Goal: Task Accomplishment & Management: Complete application form

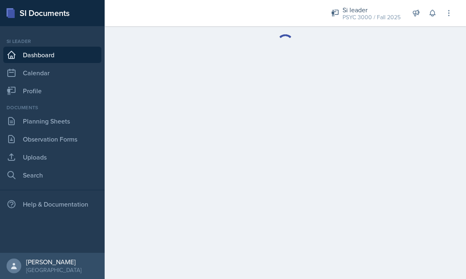
click at [252, 130] on main at bounding box center [285, 152] width 361 height 253
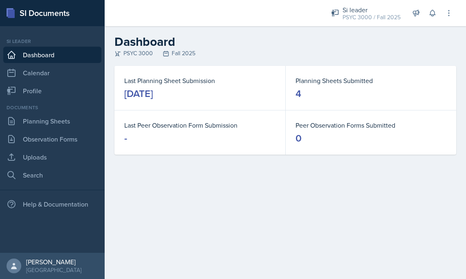
click at [413, 181] on main "Dashboard PSYC 3000 Fall 2025 Last Planning Sheet Submission September 1st, 202…" at bounding box center [285, 152] width 361 height 253
click at [54, 118] on link "Planning Sheets" at bounding box center [52, 121] width 98 height 16
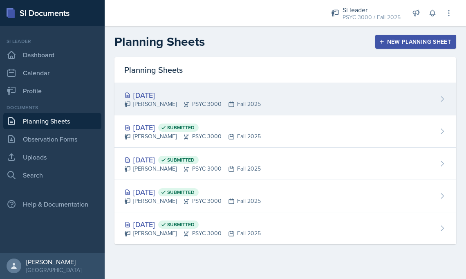
click at [190, 99] on div "[DATE]" at bounding box center [192, 94] width 136 height 11
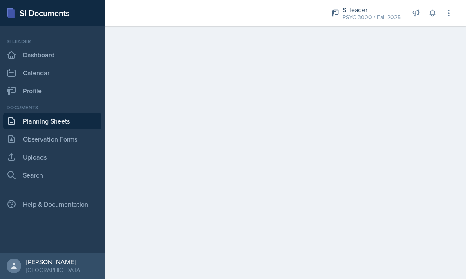
click at [437, 92] on main at bounding box center [285, 152] width 361 height 253
drag, startPoint x: 454, startPoint y: 4, endPoint x: 360, endPoint y: 108, distance: 139.5
click at [360, 108] on main at bounding box center [285, 151] width 361 height 251
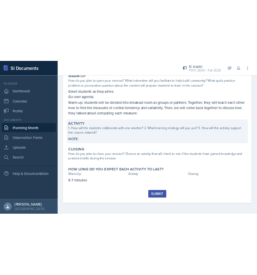
scroll to position [83, 0]
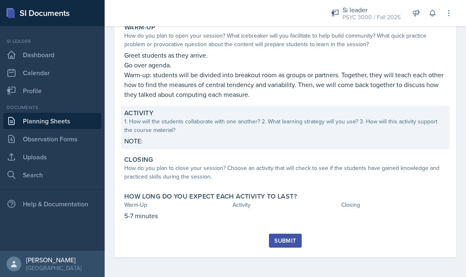
click at [225, 134] on div "Activity 1. How will the students collaborate with one another? 2. What learnin…" at bounding box center [285, 127] width 329 height 43
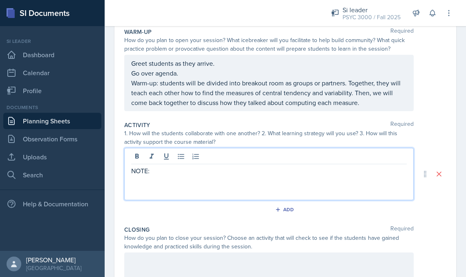
click at [157, 159] on div "NOTE:" at bounding box center [268, 174] width 289 height 52
click at [151, 179] on div "NOTE:" at bounding box center [268, 174] width 289 height 52
click at [153, 174] on p "NOTE:" at bounding box center [268, 171] width 275 height 10
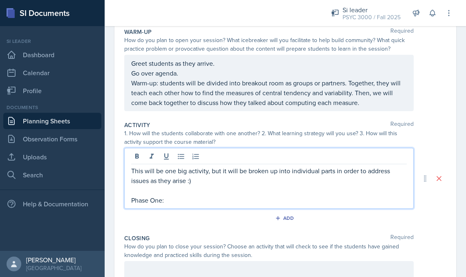
click at [133, 192] on p at bounding box center [268, 191] width 275 height 10
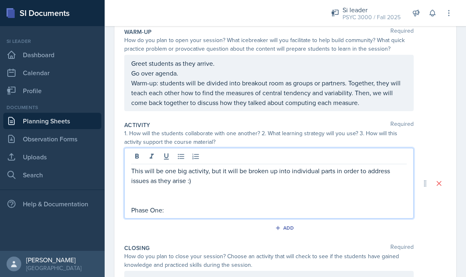
click at [131, 191] on p at bounding box center [268, 191] width 275 height 10
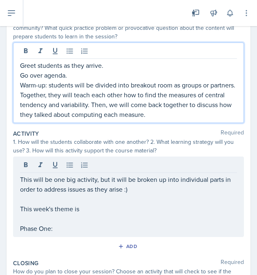
click at [79, 62] on div "Greet students as they arrive. Go over agenda. Warm-up: students will be divide…" at bounding box center [128, 89] width 217 height 59
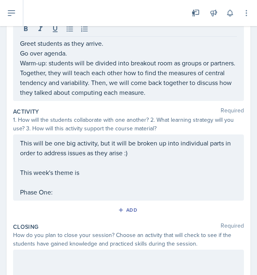
scroll to position [108, 0]
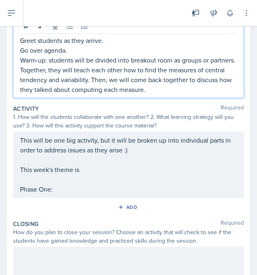
click at [84, 171] on div "This will be one big activity, but it will be broken up into individual parts i…" at bounding box center [128, 164] width 217 height 59
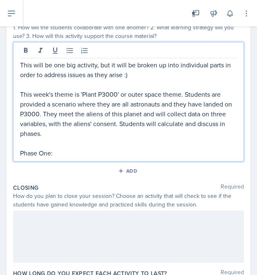
scroll to position [187, 0]
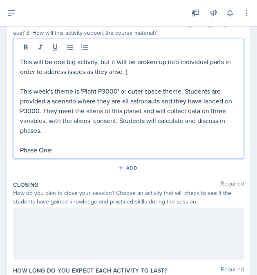
click at [63, 150] on p "Phase One:" at bounding box center [128, 150] width 217 height 10
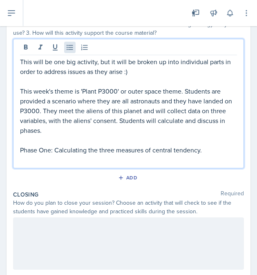
click at [71, 48] on icon at bounding box center [70, 47] width 8 height 8
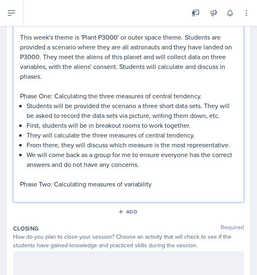
scroll to position [244, 0]
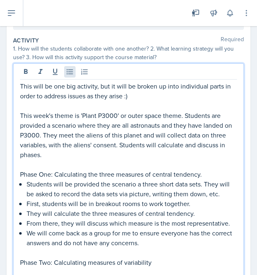
click at [67, 68] on icon at bounding box center [70, 72] width 8 height 8
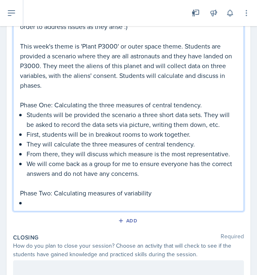
scroll to position [232, 0]
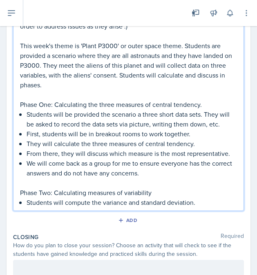
click at [158, 197] on p "Phase Two: Calculating measures of variability" at bounding box center [128, 193] width 217 height 10
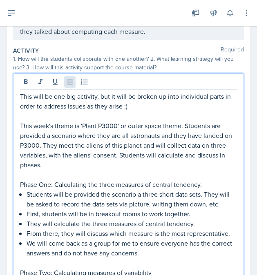
click at [69, 82] on icon at bounding box center [70, 82] width 8 height 8
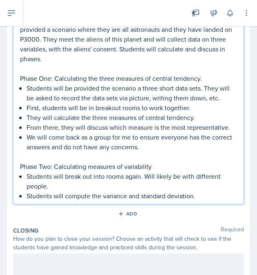
scroll to position [259, 0]
click at [206, 200] on p "Students will compute the variance and standard deviation." at bounding box center [132, 196] width 210 height 10
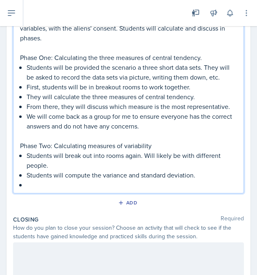
scroll to position [280, 0]
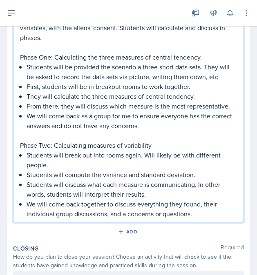
click at [126, 217] on p "We will come back together to discuss everything they found, their individual g…" at bounding box center [132, 209] width 210 height 20
click at [217, 217] on p "We will come back together to discuss everything they found, their individual g…" at bounding box center [132, 209] width 210 height 20
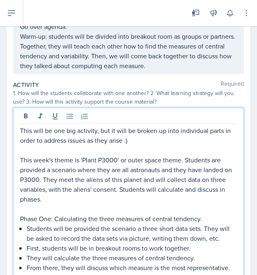
scroll to position [115, 0]
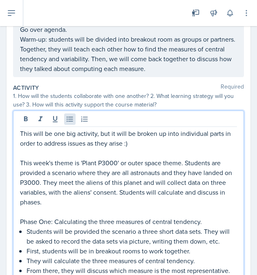
click at [72, 119] on icon at bounding box center [70, 119] width 8 height 8
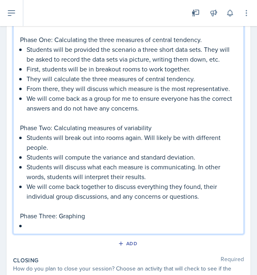
scroll to position [302, 0]
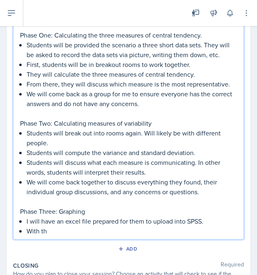
click at [94, 215] on p "Phase Three: Graphing" at bounding box center [128, 212] width 217 height 10
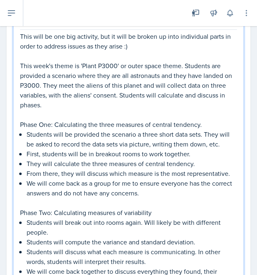
scroll to position [157, 0]
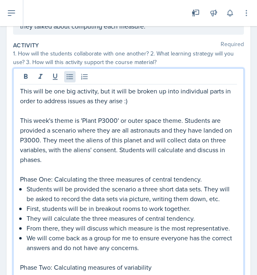
click at [68, 78] on icon at bounding box center [70, 77] width 8 height 8
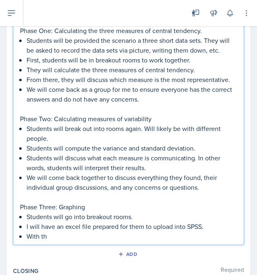
scroll to position [314, 0]
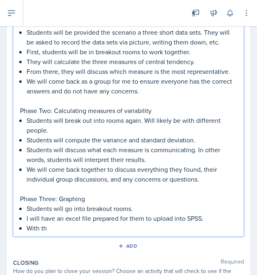
click at [65, 228] on p "With th" at bounding box center [132, 229] width 210 height 10
click at [65, 219] on p "I will have an excel file prepared for them to upload into SPSS." at bounding box center [132, 219] width 210 height 10
click at [84, 218] on p "I will have a excel file prepared for them to upload into SPSS." at bounding box center [132, 219] width 210 height 10
click at [86, 218] on p "I will have a excel file prepared for them to upload into SPSS." at bounding box center [132, 219] width 210 height 10
click at [60, 231] on p "With the" at bounding box center [132, 229] width 210 height 10
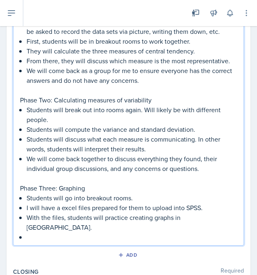
scroll to position [327, 0]
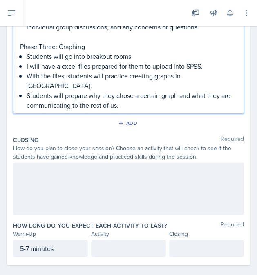
click at [36, 166] on div at bounding box center [128, 189] width 231 height 52
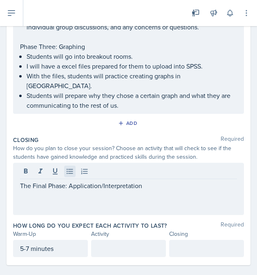
click at [72, 168] on icon at bounding box center [70, 172] width 8 height 8
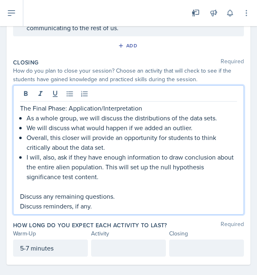
scroll to position [530, 0]
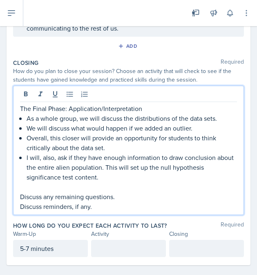
click at [127, 240] on div at bounding box center [128, 248] width 75 height 17
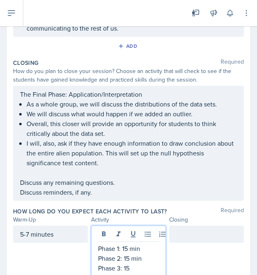
click at [126, 244] on p "Phase 1: 15 min" at bounding box center [128, 249] width 61 height 10
click at [127, 244] on p "Phase 1: 15 min" at bounding box center [128, 249] width 61 height 10
click at [181, 230] on div at bounding box center [206, 234] width 75 height 17
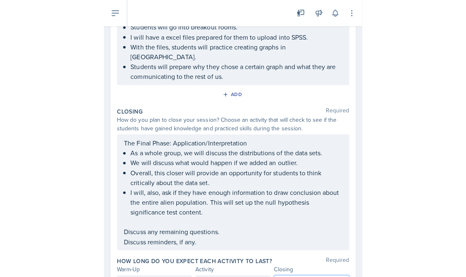
scroll to position [509, 0]
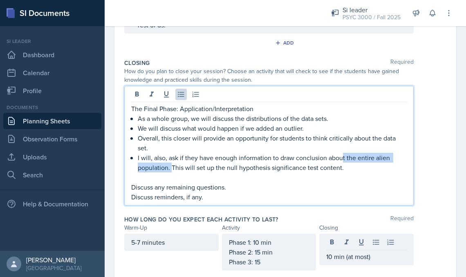
drag, startPoint x: 342, startPoint y: 155, endPoint x: 172, endPoint y: 164, distance: 170.6
click at [172, 164] on p "I will, also, ask if they have enough information to draw conclusion about the …" at bounding box center [272, 163] width 269 height 20
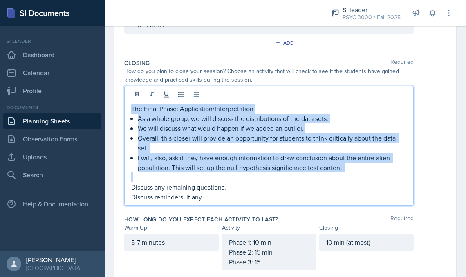
drag, startPoint x: 351, startPoint y: 173, endPoint x: 120, endPoint y: 109, distance: 239.7
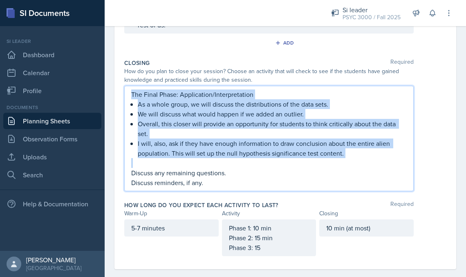
copy div "The Final Phase: Application/Interpretation As a whole group, we will discuss t…"
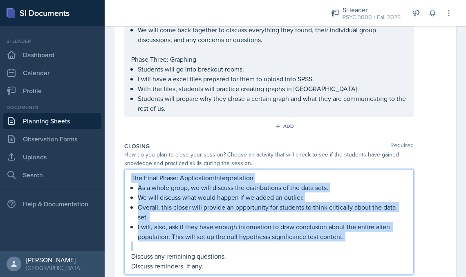
scroll to position [425, 0]
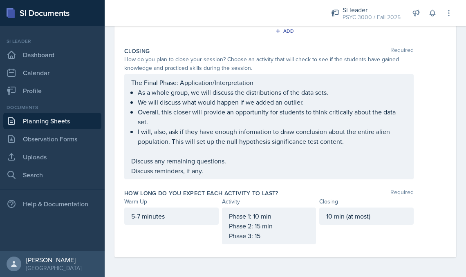
scroll to position [624, 0]
click at [269, 237] on div "Phase 1: 10 min Phase 2: 15 min Phase 3: 15" at bounding box center [269, 225] width 81 height 29
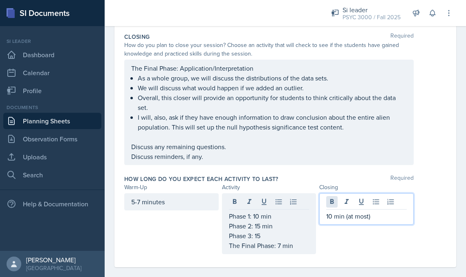
click at [331, 201] on div "10 min (at most)" at bounding box center [366, 208] width 94 height 31
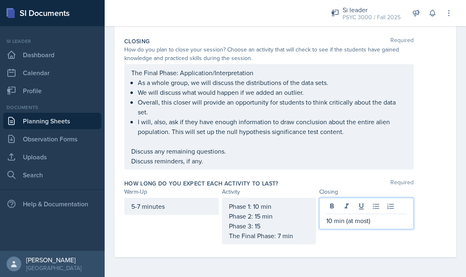
click at [333, 221] on p "10 min (at most)" at bounding box center [366, 221] width 81 height 10
click at [376, 225] on p "3-5 min (at most)" at bounding box center [366, 221] width 81 height 10
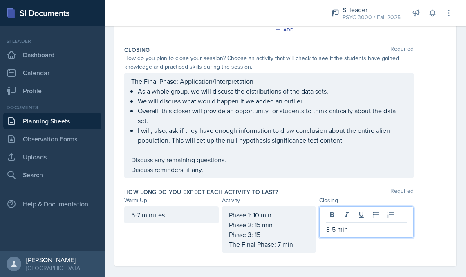
scroll to position [609, 0]
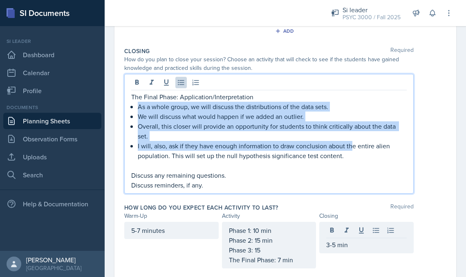
drag, startPoint x: 351, startPoint y: 145, endPoint x: 109, endPoint y: 110, distance: 245.4
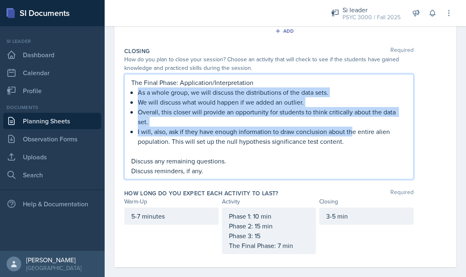
click at [314, 151] on p at bounding box center [268, 151] width 275 height 10
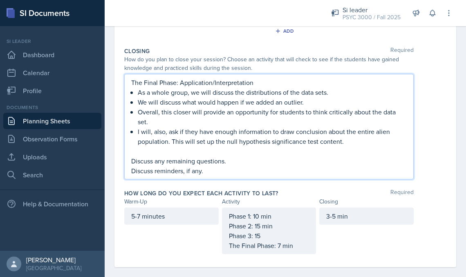
drag, startPoint x: 343, startPoint y: 144, endPoint x: 123, endPoint y: 78, distance: 229.5
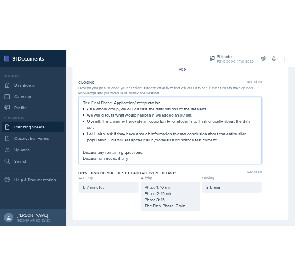
scroll to position [566, 0]
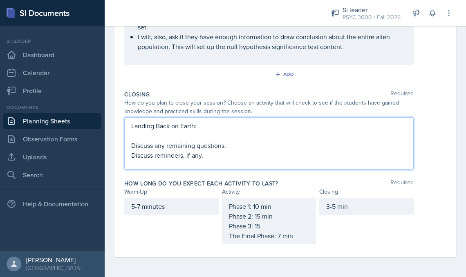
click at [130, 125] on div "Landing Back on Earth: Discuss any remaining questions. Discuss reminders, if a…" at bounding box center [268, 143] width 289 height 52
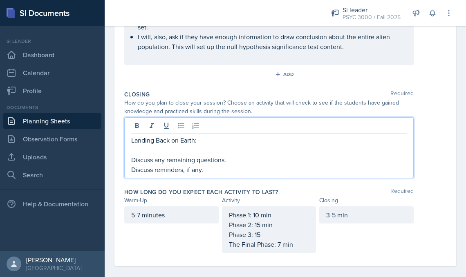
click at [130, 141] on div "Landing Back on Earth: Discuss any remaining questions. Discuss reminders, if a…" at bounding box center [268, 147] width 289 height 61
click at [135, 141] on p "Landing Back on Earth:" at bounding box center [268, 140] width 275 height 10
click at [133, 141] on p "Landing Back on Earth:" at bounding box center [268, 140] width 275 height 10
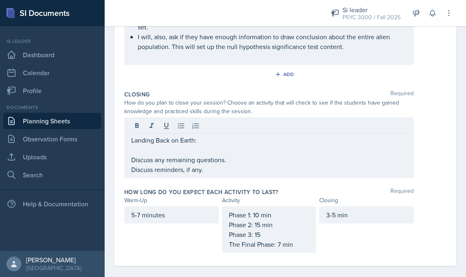
click at [130, 141] on div "Landing Back on Earth: Discuss any remaining questions. Discuss reminders, if a…" at bounding box center [268, 147] width 289 height 61
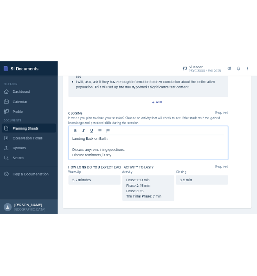
scroll to position [555, 0]
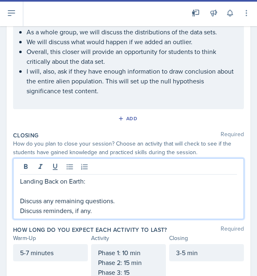
click at [87, 186] on p at bounding box center [128, 191] width 217 height 10
click at [88, 176] on p "Landing Back on Earth:" at bounding box center [128, 181] width 217 height 10
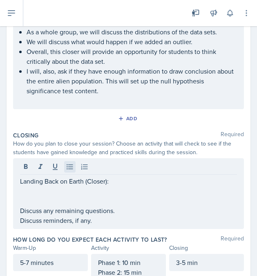
click at [70, 163] on icon at bounding box center [70, 167] width 8 height 8
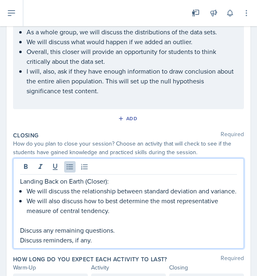
click at [20, 220] on div "Landing Back on Earth (Closer): We will discuss the relationship between standa…" at bounding box center [128, 203] width 231 height 90
click at [21, 225] on p "Discuss any remaining questions." at bounding box center [128, 230] width 217 height 10
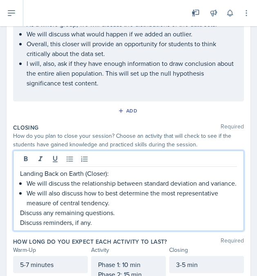
scroll to position [564, 0]
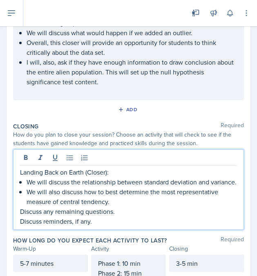
click at [96, 74] on p "I will, also, ask if they have enough information to draw conclusion about the …" at bounding box center [132, 71] width 210 height 29
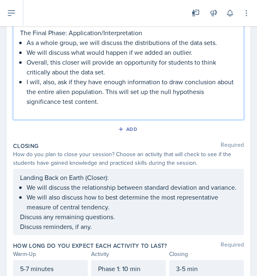
scroll to position [556, 0]
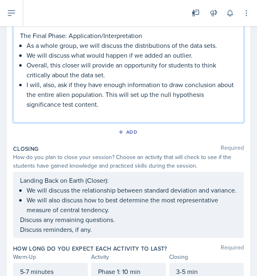
click at [162, 84] on p "I will, also, ask if they have enough information to draw conclusion about the …" at bounding box center [132, 94] width 210 height 29
click at [160, 84] on p "I will, also, ask if they have enough information to draw conclusion about the …" at bounding box center [132, 94] width 210 height 29
click at [140, 92] on p "I will, also, ask if they have enough information to draw conclusion about the …" at bounding box center [132, 94] width 210 height 29
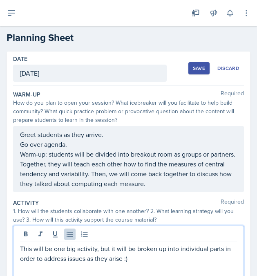
scroll to position [0, 0]
click at [206, 70] on button "Save" at bounding box center [198, 68] width 21 height 12
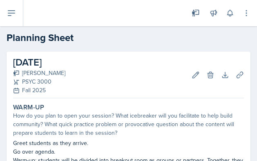
click at [11, 9] on icon at bounding box center [12, 13] width 10 height 10
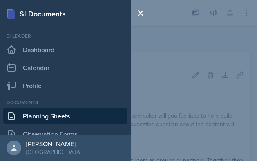
scroll to position [22, 0]
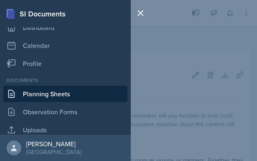
click at [202, 90] on div "SI Documents Si leader Dashboard Calendar Profile Documents Planning Sheets Obs…" at bounding box center [128, 80] width 257 height 161
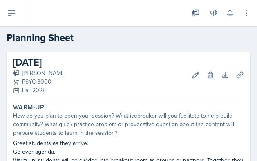
scroll to position [0, 0]
click at [19, 22] on button at bounding box center [11, 13] width 23 height 26
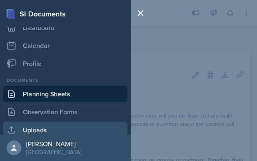
click at [29, 128] on link "Uploads" at bounding box center [65, 129] width 124 height 16
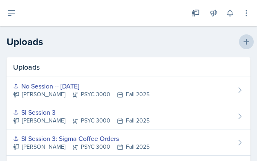
click at [248, 40] on icon at bounding box center [246, 42] width 8 height 8
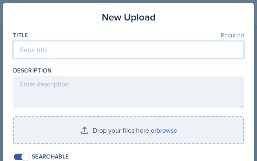
click at [148, 44] on input at bounding box center [128, 49] width 231 height 17
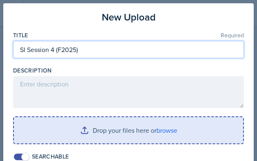
type input "SI Session 4 (F2025)"
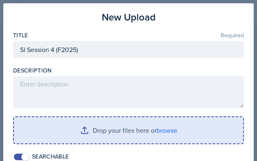
click at [110, 124] on input "file" at bounding box center [128, 130] width 229 height 26
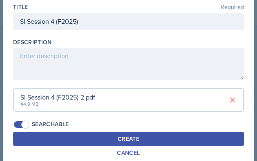
scroll to position [29, 0]
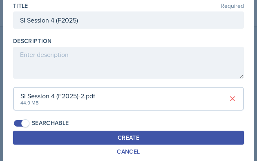
click at [171, 130] on button "Create" at bounding box center [128, 137] width 231 height 14
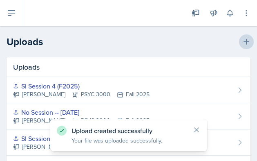
click at [247, 42] on icon at bounding box center [247, 42] width 6 height 6
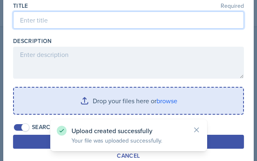
click at [58, 22] on input at bounding box center [128, 19] width 231 height 17
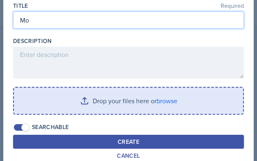
type input "M"
type input "Hours of Sleep"
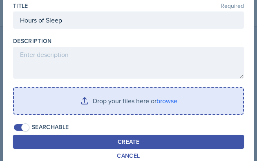
click at [82, 113] on input "file" at bounding box center [128, 100] width 229 height 26
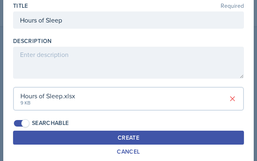
click at [204, 136] on button "Create" at bounding box center [128, 137] width 231 height 14
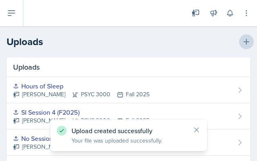
click at [244, 45] on icon at bounding box center [246, 42] width 8 height 8
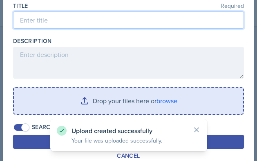
click at [58, 26] on input at bounding box center [128, 19] width 231 height 17
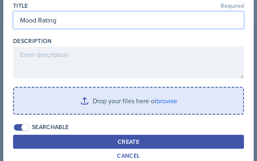
type input "Mood Rating"
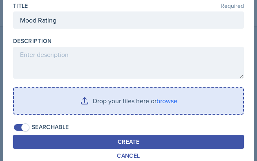
click at [45, 93] on input "file" at bounding box center [128, 100] width 229 height 26
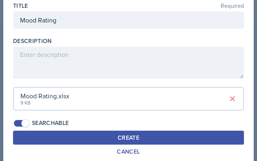
click at [182, 134] on button "Create" at bounding box center [128, 137] width 231 height 14
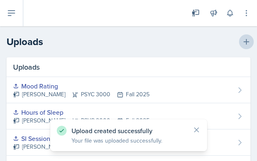
click at [244, 41] on icon at bounding box center [246, 42] width 8 height 8
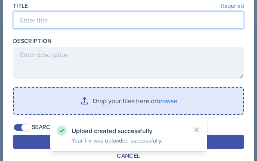
click at [80, 26] on input at bounding box center [128, 19] width 231 height 17
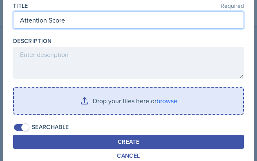
type input "Attention Score"
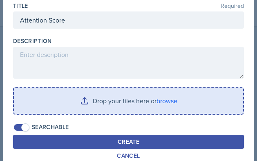
click at [83, 106] on input "file" at bounding box center [128, 100] width 229 height 26
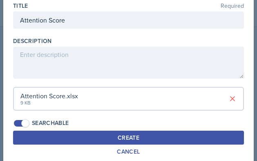
click at [69, 132] on button "Create" at bounding box center [128, 137] width 231 height 14
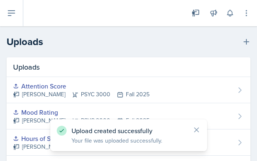
click at [18, 12] on button at bounding box center [11, 13] width 23 height 26
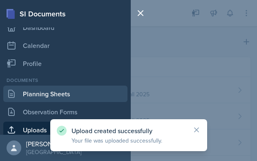
click at [42, 90] on link "Planning Sheets" at bounding box center [65, 93] width 124 height 16
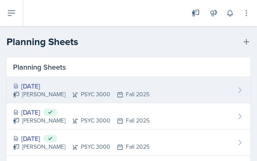
click at [65, 86] on div "[DATE]" at bounding box center [81, 86] width 136 height 10
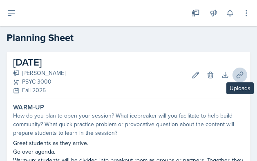
click at [239, 74] on icon at bounding box center [240, 75] width 6 height 6
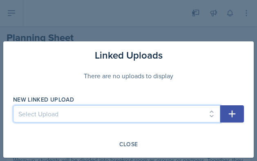
select select "45ecbb34-232f-4e36-81c3-249769fa4810"
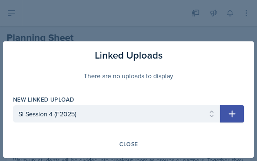
click at [226, 111] on button "button" at bounding box center [232, 113] width 24 height 17
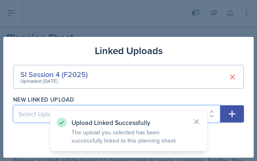
select select "9e9abce9-2aa7-4bd1-a3e6-aaac3f0bc452"
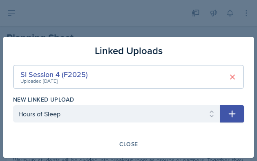
click at [240, 117] on button "button" at bounding box center [232, 113] width 24 height 17
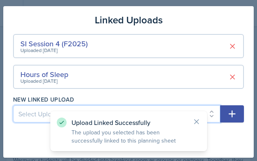
select select "f623b69f-37dd-481c-a402-2454585927b1"
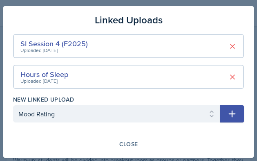
click at [236, 119] on button "button" at bounding box center [232, 113] width 24 height 17
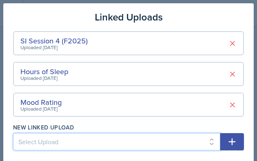
select select "03bc48f9-5c9b-4e2d-ba6f-93f683e48762"
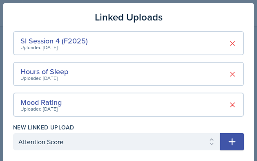
click at [227, 145] on button "button" at bounding box center [232, 141] width 24 height 17
select select
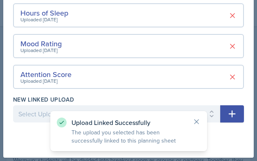
scroll to position [58, 0]
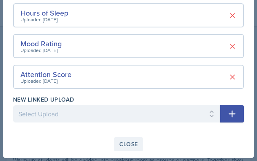
click at [133, 142] on div "Close" at bounding box center [128, 144] width 19 height 7
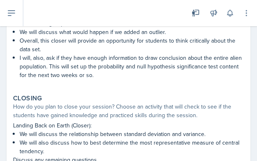
scroll to position [589, 0]
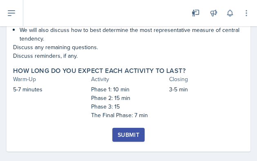
click at [133, 136] on div "Submit" at bounding box center [129, 134] width 22 height 7
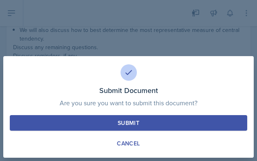
click at [135, 124] on div "Submit" at bounding box center [129, 123] width 22 height 8
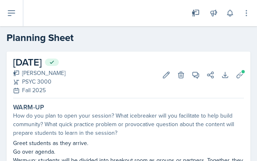
scroll to position [0, 0]
click at [11, 15] on icon at bounding box center [12, 13] width 10 height 10
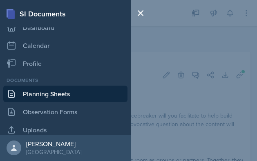
click at [23, 96] on link "Planning Sheets" at bounding box center [65, 93] width 124 height 16
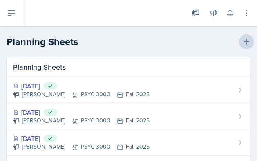
click at [246, 43] on icon at bounding box center [247, 42] width 6 height 6
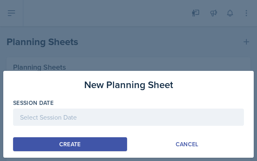
click at [116, 114] on div at bounding box center [128, 116] width 231 height 17
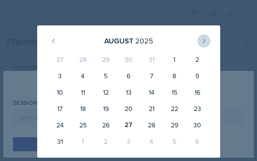
click at [206, 45] on button at bounding box center [203, 40] width 13 height 13
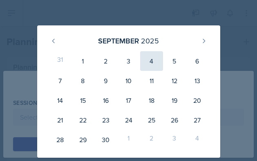
click at [157, 58] on div "4" at bounding box center [151, 61] width 23 height 20
type input "[DATE]"
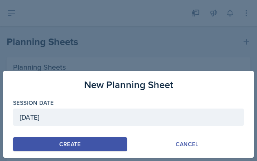
click at [84, 148] on button "Create" at bounding box center [70, 144] width 114 height 14
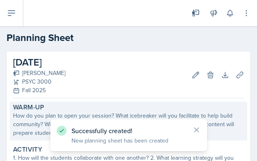
click at [25, 120] on div "How do you plan to open your session? What icebreaker will you facilitate to he…" at bounding box center [128, 124] width 231 height 26
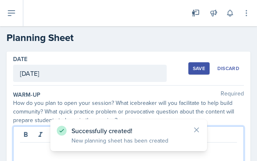
click at [28, 132] on div at bounding box center [128, 152] width 231 height 52
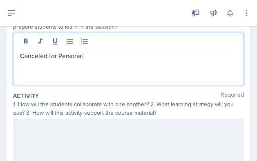
scroll to position [132, 0]
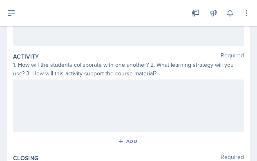
click at [24, 106] on div at bounding box center [128, 105] width 231 height 52
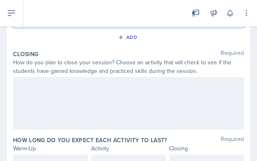
scroll to position [275, 0]
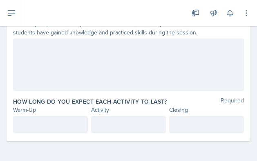
click at [39, 69] on div at bounding box center [128, 64] width 231 height 52
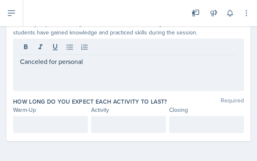
click at [33, 131] on div at bounding box center [50, 124] width 75 height 17
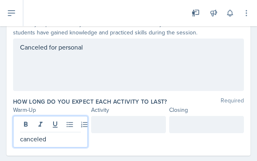
click at [106, 126] on div at bounding box center [128, 124] width 75 height 17
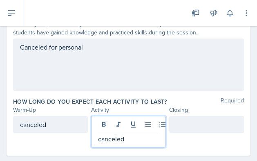
click at [210, 127] on div at bounding box center [206, 124] width 75 height 17
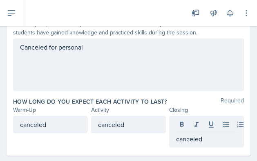
click at [101, 94] on div "Closing Required How do you plan to close your session? Choose an activity that…" at bounding box center [128, 53] width 231 height 86
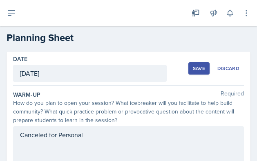
scroll to position [0, 0]
click at [206, 67] on button "Save" at bounding box center [198, 68] width 21 height 12
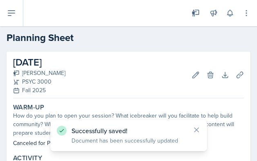
click at [11, 9] on icon at bounding box center [12, 13] width 10 height 10
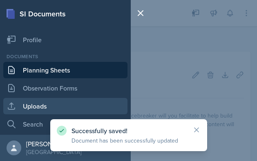
scroll to position [57, 0]
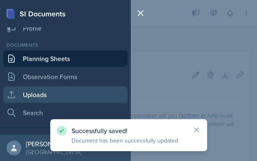
click at [33, 98] on link "Uploads" at bounding box center [65, 94] width 124 height 16
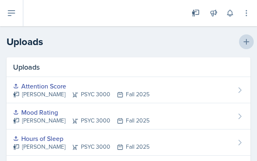
click at [249, 40] on icon at bounding box center [246, 42] width 8 height 8
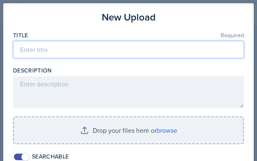
click at [131, 56] on input at bounding box center [128, 49] width 231 height 17
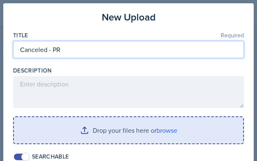
type input "Canceled - PR"
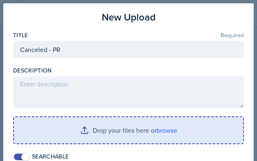
click at [103, 124] on input "file" at bounding box center [128, 130] width 229 height 26
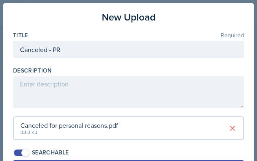
scroll to position [22, 0]
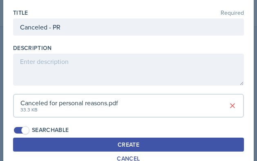
click at [166, 137] on button "Create" at bounding box center [128, 144] width 231 height 14
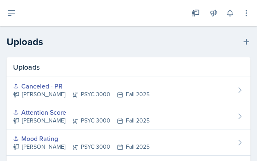
click at [16, 12] on icon at bounding box center [12, 13] width 10 height 10
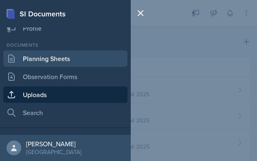
click at [45, 60] on link "Planning Sheets" at bounding box center [65, 58] width 124 height 16
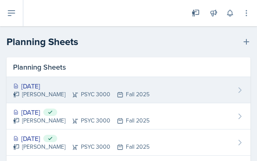
click at [47, 85] on div "[DATE]" at bounding box center [81, 86] width 136 height 10
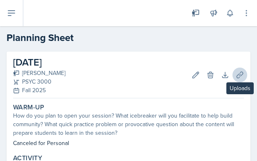
click at [241, 72] on icon at bounding box center [240, 75] width 6 height 6
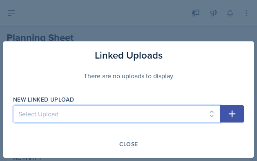
select select "8b3d5677-5c2a-4a50-a4ff-5d32743111c6"
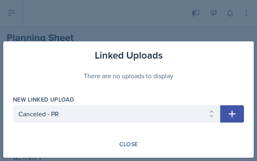
click at [226, 113] on button "button" at bounding box center [232, 113] width 24 height 17
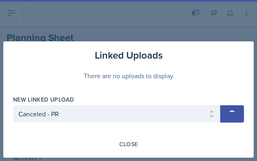
select select
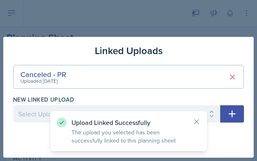
click at [127, 144] on p "The upload you selected has been successfully linked to this planning sheet" at bounding box center [129, 136] width 114 height 16
click at [191, 120] on div "Upload Linked Successfully The upload you selected has been successfully linked…" at bounding box center [129, 130] width 144 height 27
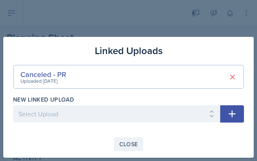
click at [120, 144] on div "Close" at bounding box center [128, 144] width 19 height 7
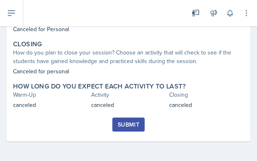
scroll to position [156, 0]
click at [134, 123] on div "Submit" at bounding box center [129, 124] width 22 height 7
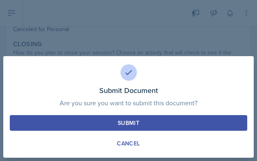
click at [134, 123] on div "Submit" at bounding box center [129, 123] width 22 height 8
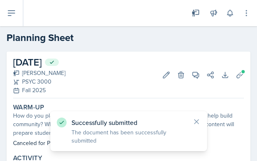
scroll to position [0, 0]
